Goal: Transaction & Acquisition: Purchase product/service

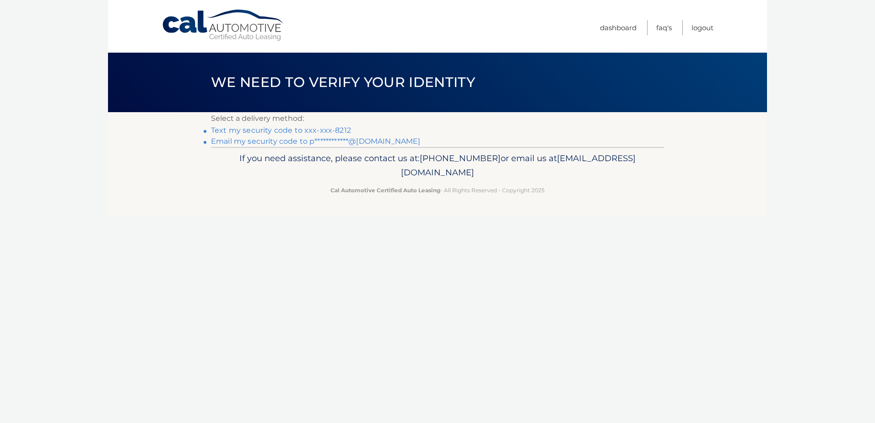
click at [312, 130] on link "Text my security code to xxx-xxx-8212" at bounding box center [281, 130] width 140 height 9
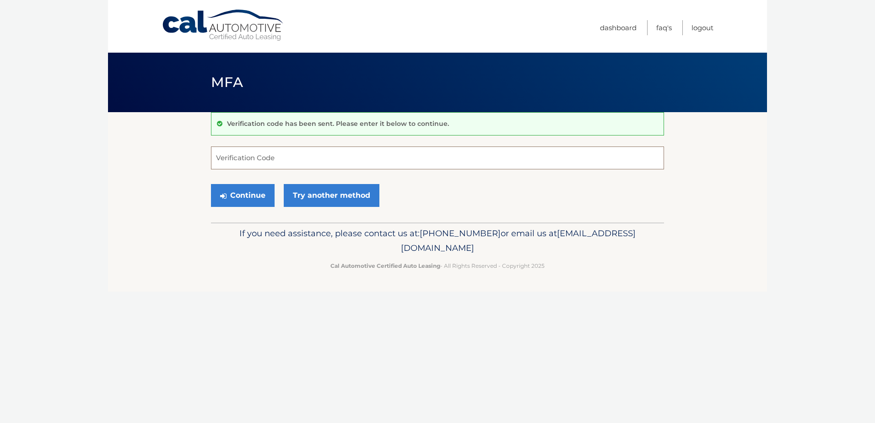
click at [333, 156] on input "Verification Code" at bounding box center [437, 157] width 453 height 23
type input "911764"
click at [235, 194] on button "Continue" at bounding box center [243, 195] width 64 height 23
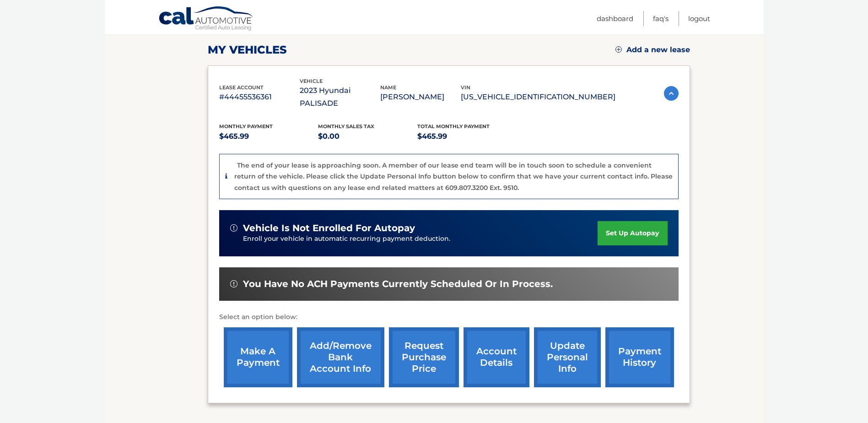
scroll to position [137, 0]
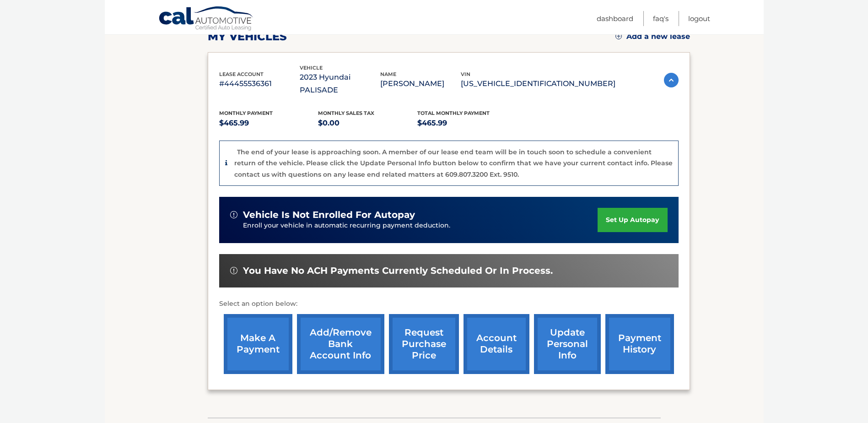
click at [251, 325] on link "make a payment" at bounding box center [258, 344] width 69 height 60
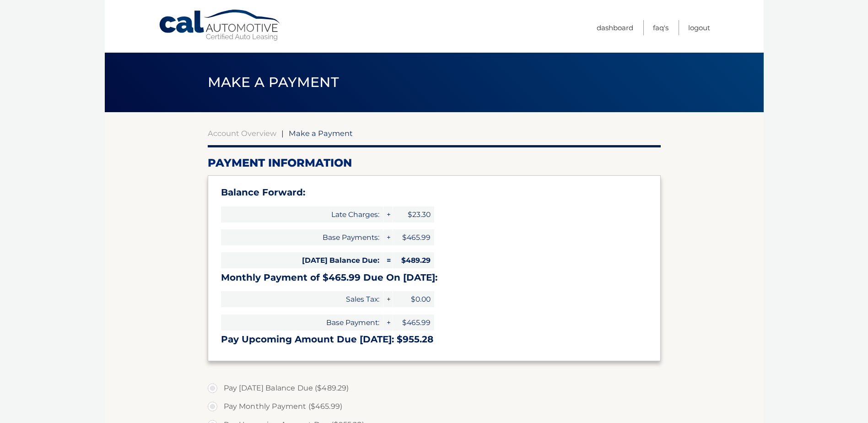
type input "955.28"
select select "Nzc3MGVkYTgtNDZjNi00NjMwLTg3ZGQtYjQyNTUxOThhYmU5"
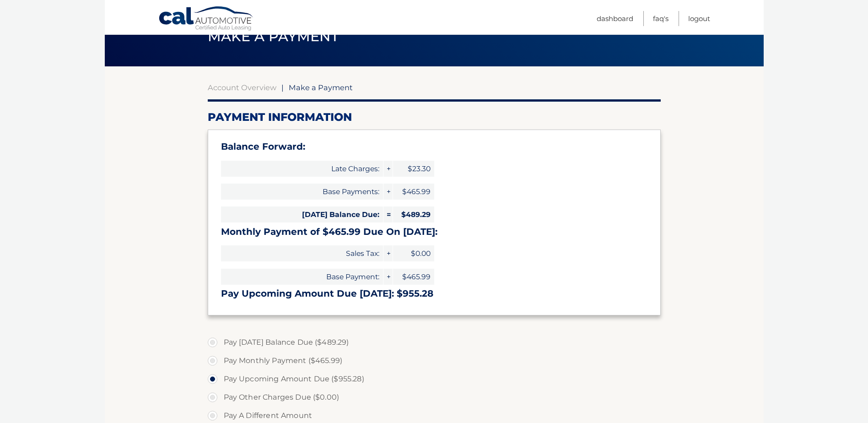
click at [214, 340] on label "Pay Today's Balance Due ($489.29)" at bounding box center [434, 342] width 453 height 18
click at [214, 340] on input "Pay Today's Balance Due ($489.29)" at bounding box center [215, 340] width 9 height 15
radio input "true"
type input "489.29"
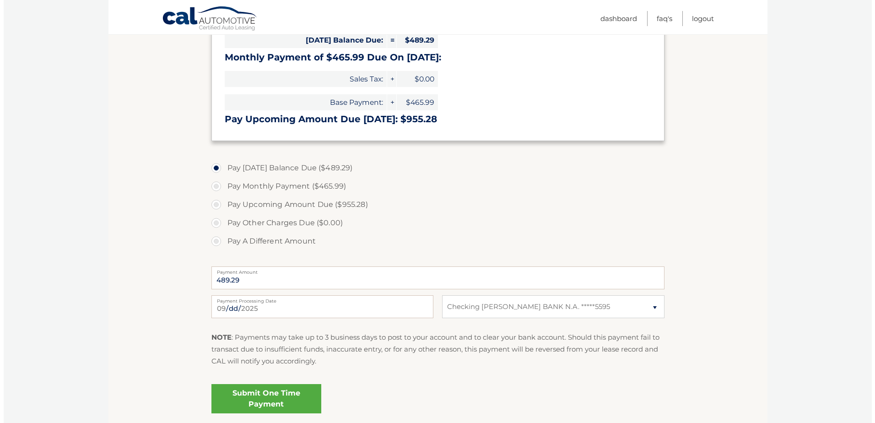
scroll to position [274, 0]
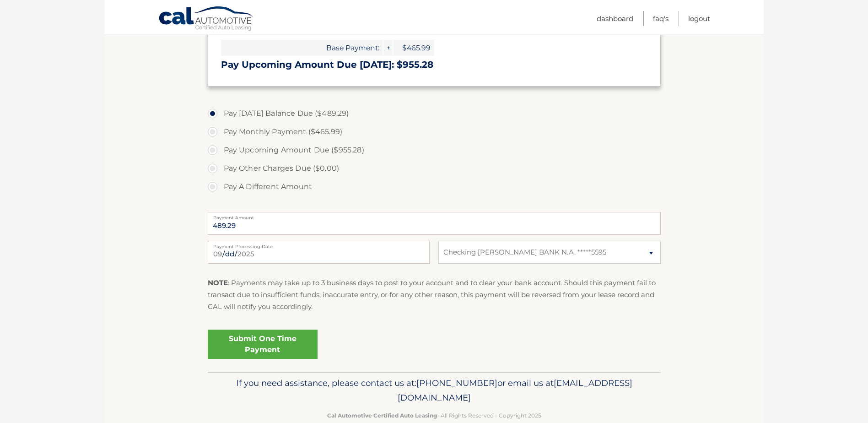
click at [269, 343] on link "Submit One Time Payment" at bounding box center [263, 343] width 110 height 29
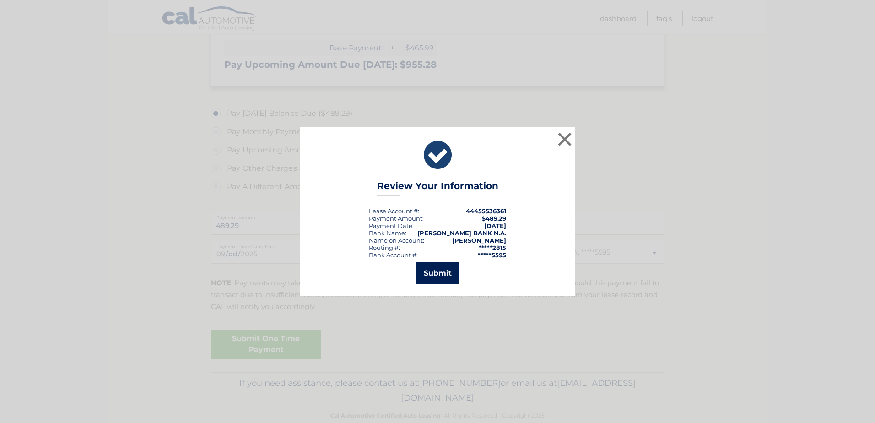
click at [439, 275] on button "Submit" at bounding box center [437, 273] width 43 height 22
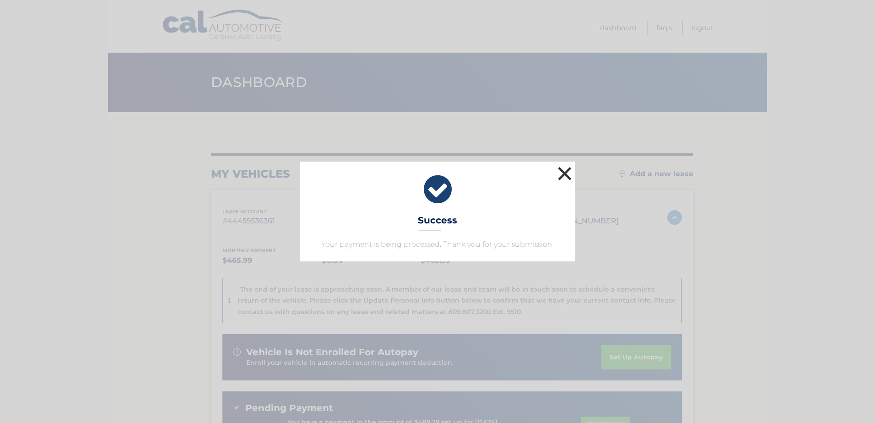
click at [561, 173] on button "×" at bounding box center [564, 173] width 18 height 18
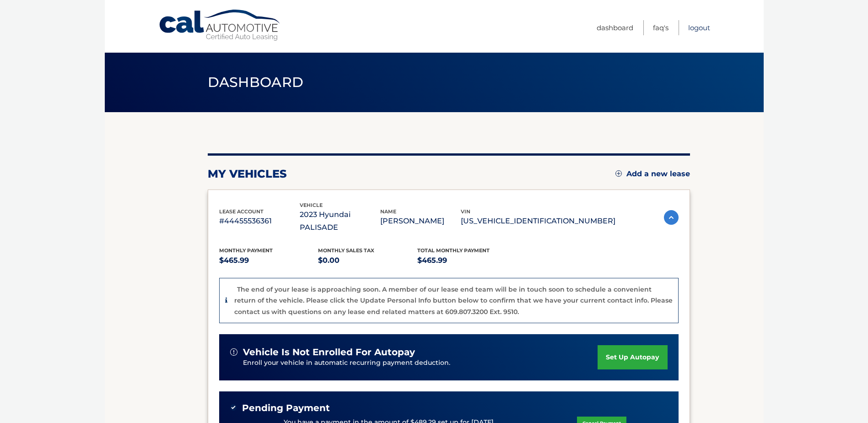
click at [698, 28] on link "Logout" at bounding box center [699, 27] width 22 height 15
